Goal: Information Seeking & Learning: Learn about a topic

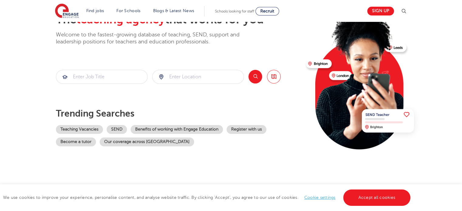
scroll to position [50, 0]
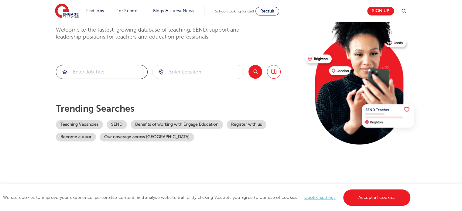
click at [89, 74] on input "search" at bounding box center [101, 71] width 91 height 13
type input "[DEMOGRAPHIC_DATA] teacher"
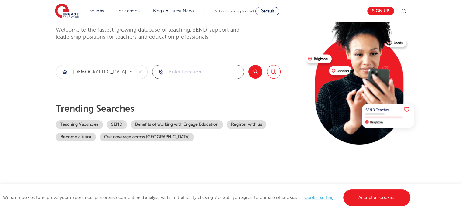
click at [180, 70] on input "search" at bounding box center [197, 71] width 91 height 13
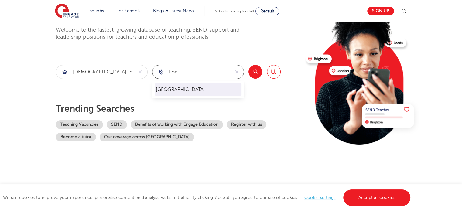
click at [184, 90] on li "[GEOGRAPHIC_DATA]" at bounding box center [198, 90] width 87 height 12
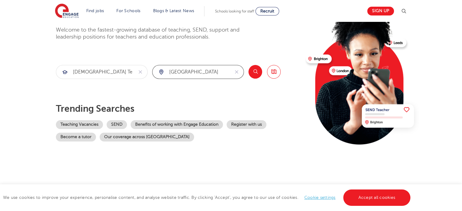
type input "[GEOGRAPHIC_DATA]"
click at [255, 70] on button "Search" at bounding box center [255, 72] width 14 height 14
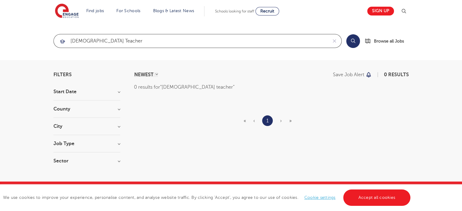
drag, startPoint x: 102, startPoint y: 43, endPoint x: 65, endPoint y: 41, distance: 36.8
click at [65, 41] on div "[DEMOGRAPHIC_DATA] teacher" at bounding box center [191, 40] width 274 height 13
